Goal: Information Seeking & Learning: Learn about a topic

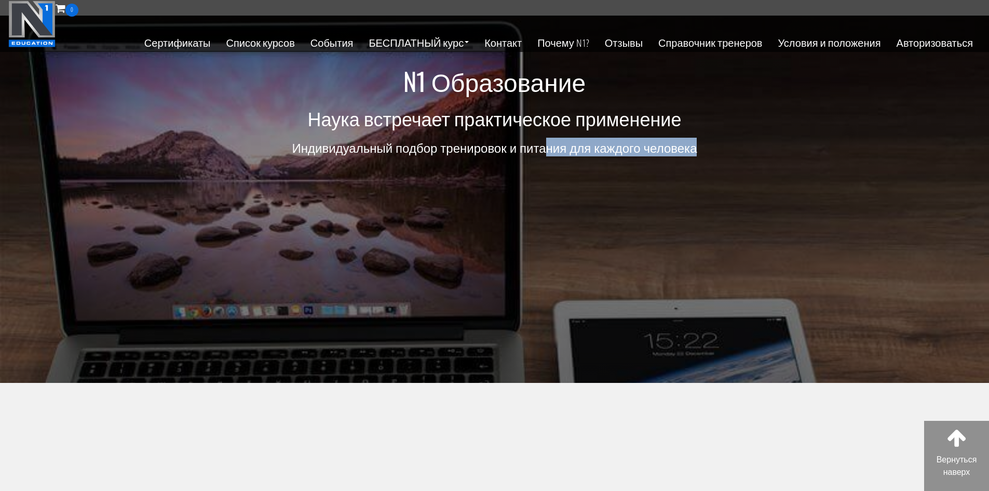
drag, startPoint x: 636, startPoint y: 134, endPoint x: 535, endPoint y: 138, distance: 101.8
click at [535, 138] on div "N1 Образование Наука встречает практическое применение Индивидуальный подбор тр…" at bounding box center [494, 116] width 623 height 99
click at [535, 138] on font "Индивидуальный подбор тренировок и питания для каждого человека" at bounding box center [494, 147] width 405 height 19
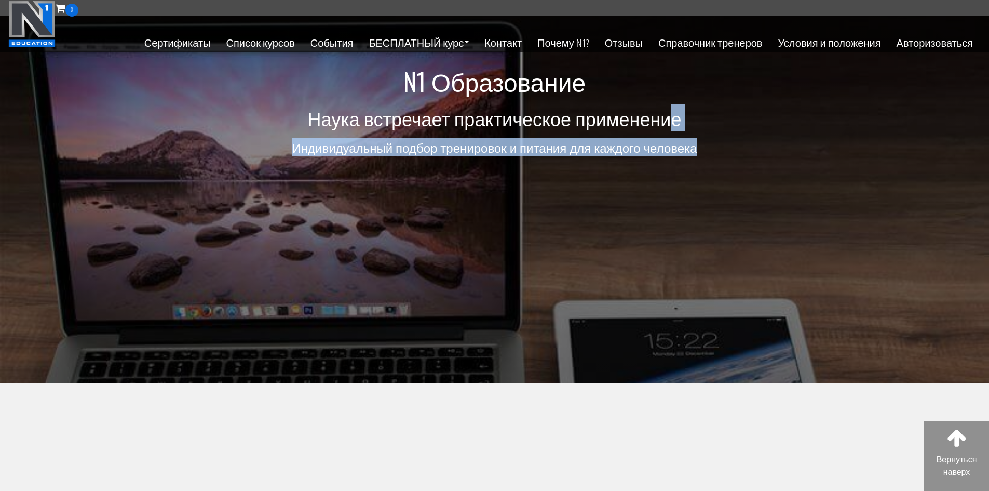
drag, startPoint x: 691, startPoint y: 138, endPoint x: 638, endPoint y: 124, distance: 55.4
click at [638, 124] on div "N1 Образование Наука встречает практическое применение Индивидуальный подбор тр…" at bounding box center [494, 116] width 623 height 99
click at [638, 124] on font "Наука встречает практическое применение" at bounding box center [495, 118] width 374 height 28
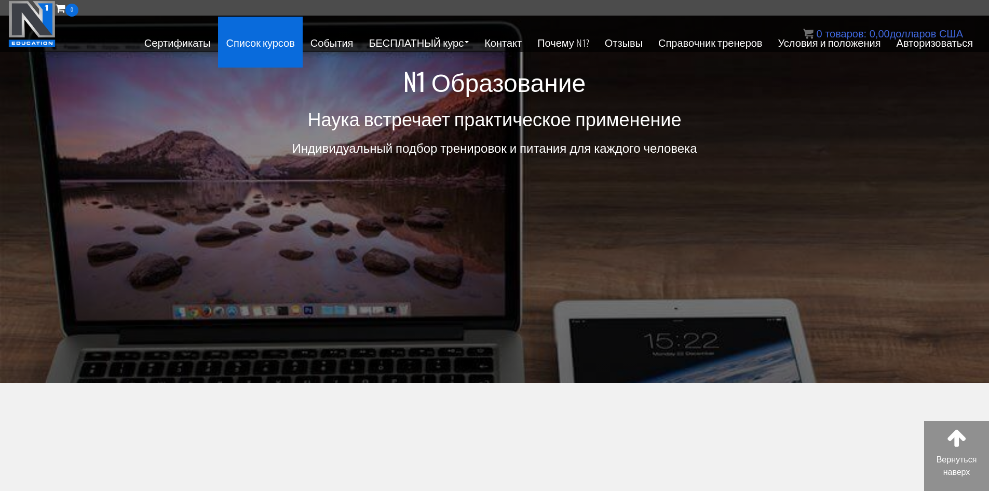
click at [294, 45] on font "Список курсов" at bounding box center [260, 42] width 69 height 14
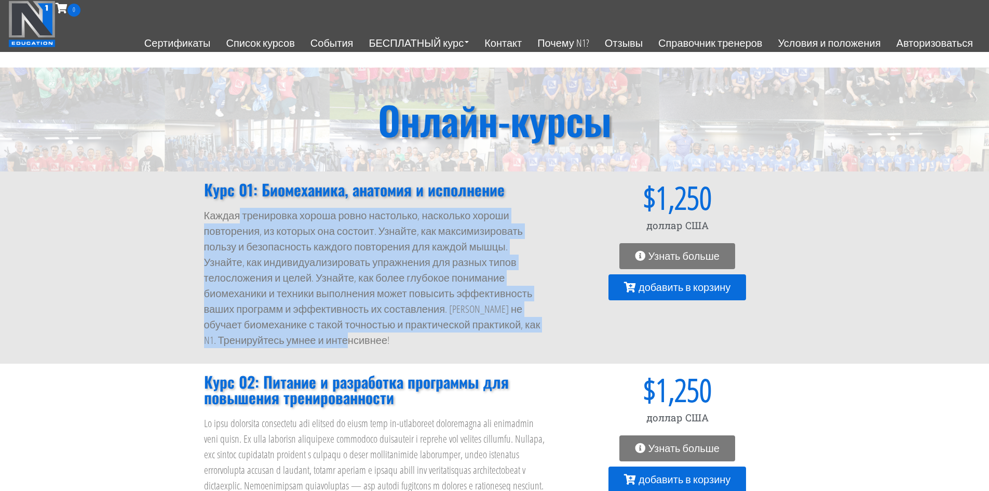
drag, startPoint x: 507, startPoint y: 290, endPoint x: 229, endPoint y: 219, distance: 287.3
click at [229, 219] on p "Каждая тренировка хороша ровно настолько, насколько хороши повторения, из котор…" at bounding box center [376, 278] width 345 height 140
click at [418, 272] on font "Каждая тренировка хороша ровно настолько, насколько хороши повторения, из котор…" at bounding box center [372, 277] width 336 height 139
